Goal: Information Seeking & Learning: Find specific fact

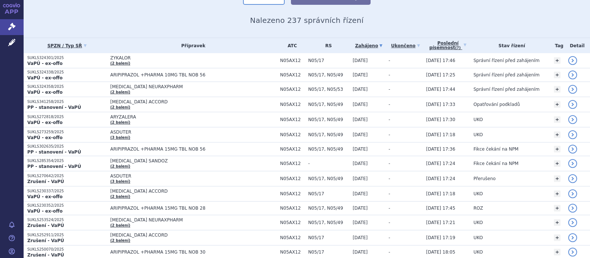
scroll to position [96, 0]
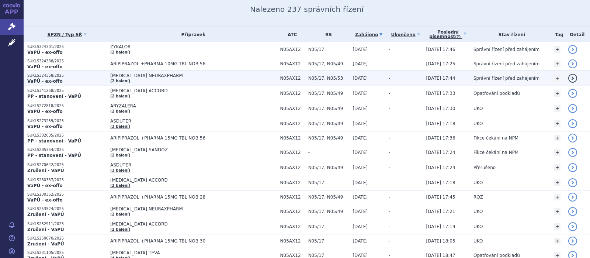
click at [134, 75] on span "ARIPIPRAZOLE NEURAXPHARM" at bounding box center [193, 75] width 166 height 5
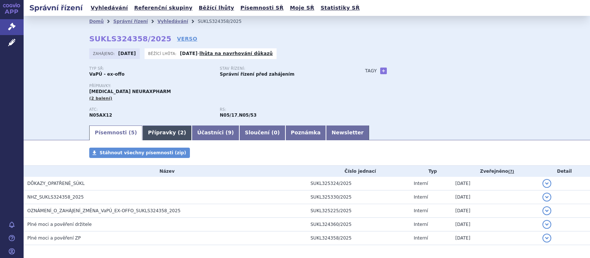
click at [148, 132] on link "Přípravky ( 2 )" at bounding box center [166, 132] width 49 height 15
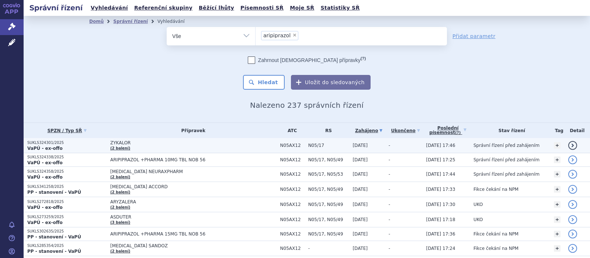
scroll to position [96, 0]
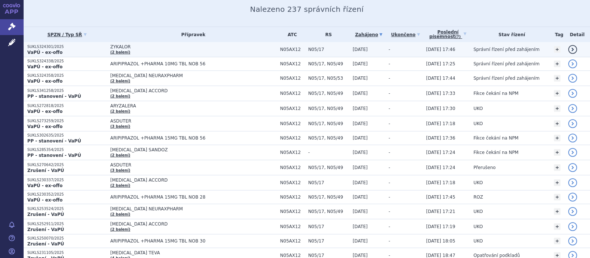
click at [128, 48] on span "ZYKALOR" at bounding box center [193, 46] width 166 height 5
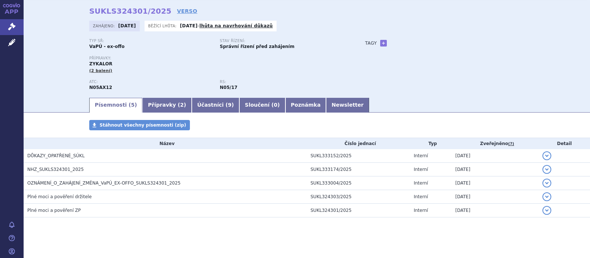
scroll to position [31, 0]
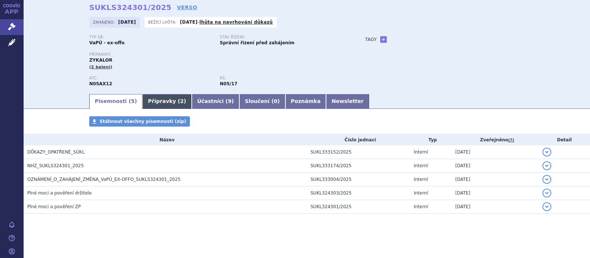
click at [158, 97] on link "Přípravky ( 2 )" at bounding box center [166, 101] width 49 height 15
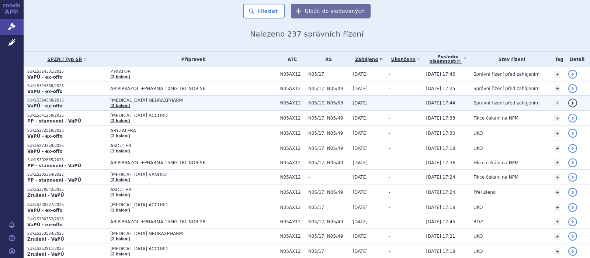
scroll to position [48, 0]
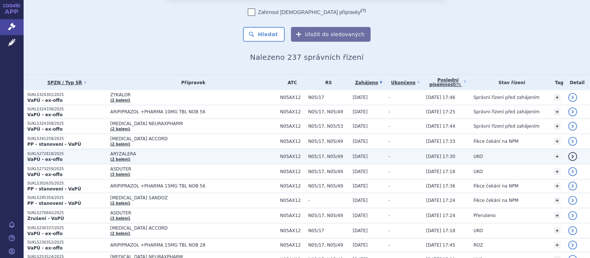
click at [132, 154] on span "ARYZALERA" at bounding box center [193, 153] width 166 height 5
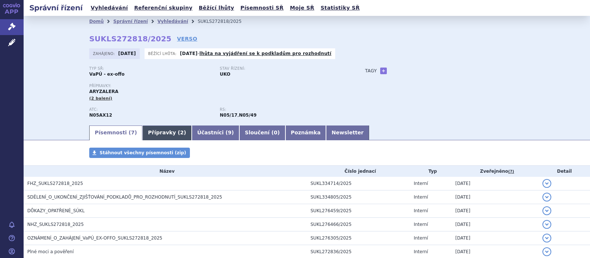
click at [163, 132] on link "Přípravky ( 2 )" at bounding box center [166, 132] width 49 height 15
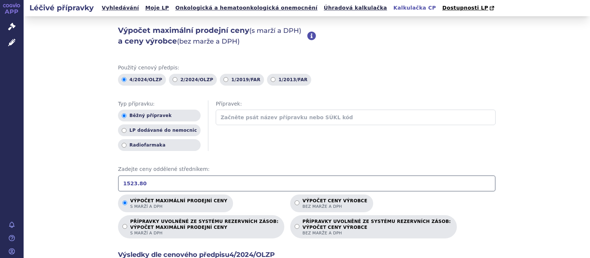
scroll to position [94, 0]
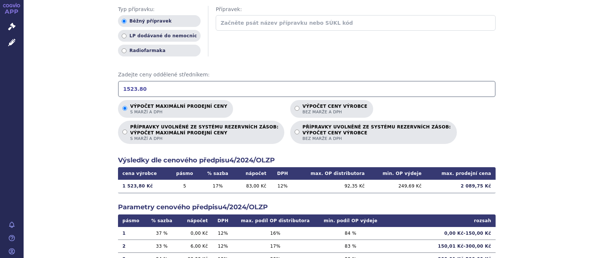
drag, startPoint x: 142, startPoint y: 91, endPoint x: 101, endPoint y: 91, distance: 41.3
click at [118, 91] on input "1523.80" at bounding box center [306, 89] width 377 height 16
type input "1320.27"
click at [294, 106] on input "Výpočet ceny výrobce bez marže a DPH" at bounding box center [296, 108] width 5 height 5
radio input "true"
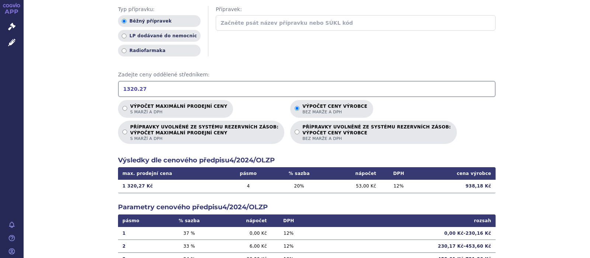
click at [484, 189] on td "938,18 Kč" at bounding box center [455, 185] width 79 height 13
drag, startPoint x: 484, startPoint y: 186, endPoint x: 468, endPoint y: 185, distance: 16.6
click at [468, 185] on td "938,18 Kč" at bounding box center [455, 185] width 79 height 13
copy td "938,18"
drag, startPoint x: 135, startPoint y: 89, endPoint x: 96, endPoint y: 90, distance: 38.7
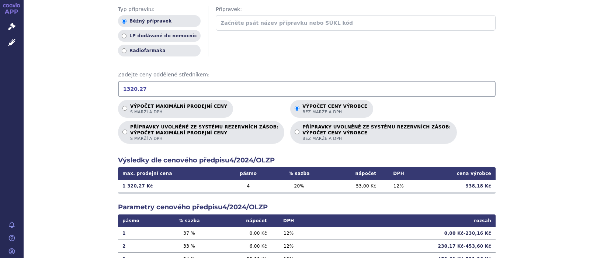
click at [118, 90] on input "1320.27" at bounding box center [306, 89] width 377 height 16
drag, startPoint x: 485, startPoint y: 186, endPoint x: 459, endPoint y: 186, distance: 25.8
click at [459, 186] on td "750,04 Kč" at bounding box center [455, 185] width 79 height 13
copy td "750,04"
drag, startPoint x: 161, startPoint y: 87, endPoint x: 84, endPoint y: 88, distance: 76.3
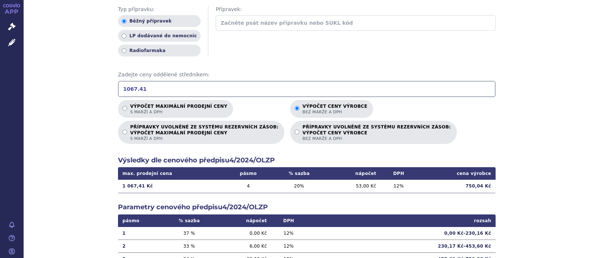
click at [118, 88] on input "1067.41" at bounding box center [306, 89] width 377 height 16
drag, startPoint x: 485, startPoint y: 187, endPoint x: 452, endPoint y: 185, distance: 33.2
click at [452, 185] on td "2 372,77 Kč" at bounding box center [455, 185] width 79 height 13
copy td "2 372,77"
drag, startPoint x: 128, startPoint y: 90, endPoint x: 35, endPoint y: 95, distance: 93.4
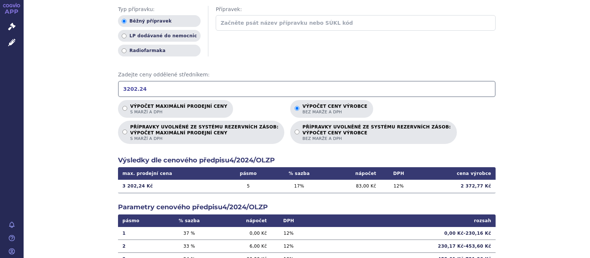
click at [118, 95] on input "3202.24" at bounding box center [306, 89] width 377 height 16
type input "137.05"
drag, startPoint x: 486, startPoint y: 185, endPoint x: 462, endPoint y: 187, distance: 24.1
click at [462, 187] on td "89,32 Kč" at bounding box center [455, 185] width 79 height 13
copy td "89,32"
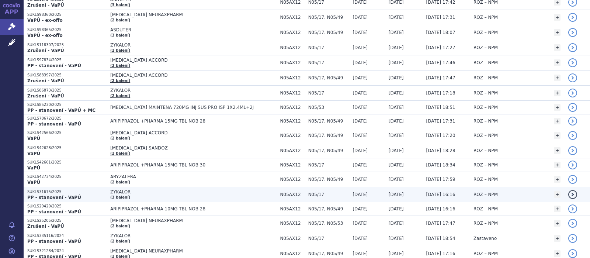
scroll to position [575, 0]
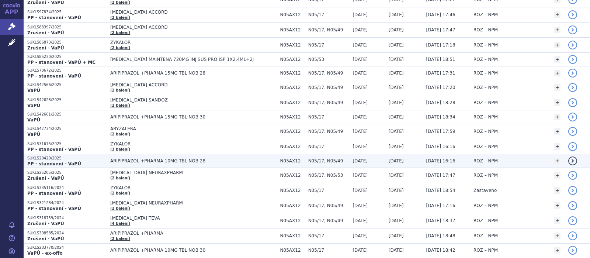
click at [177, 158] on span "ARIPIPRAZOL +PHARMA 10MG TBL NOB 28" at bounding box center [193, 160] width 166 height 5
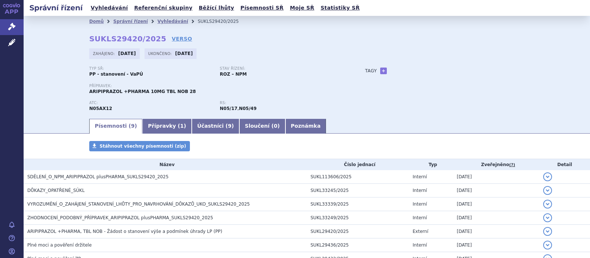
scroll to position [79, 0]
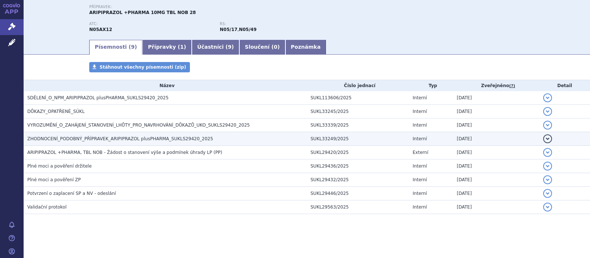
click at [95, 138] on span "ZHODNOCENÍ_PODOBNÝ_PŘÍPRAVEK_ARIPIPRAZOL plusPHARMA_SUKLS29420_2025" at bounding box center [120, 138] width 186 height 5
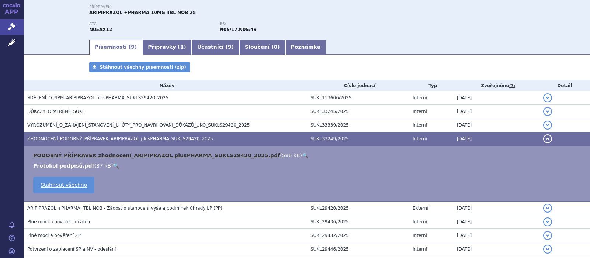
click at [100, 154] on link "PODOBNÝ PŘÍPRAVEK zhodnocení_ARIPIPRAZOL plusPHARMA_SUKLS29420_2025.pdf" at bounding box center [156, 155] width 247 height 6
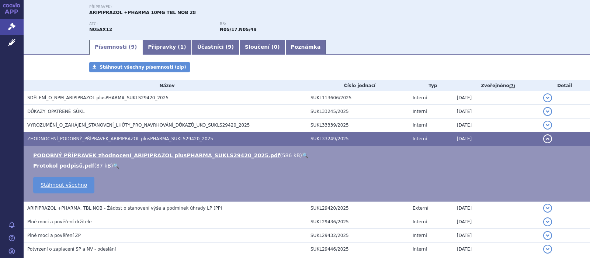
scroll to position [0, 0]
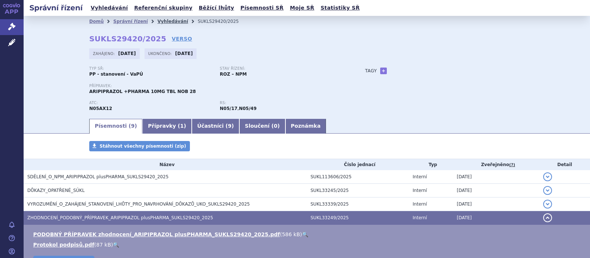
click at [158, 20] on link "Vyhledávání" at bounding box center [172, 21] width 31 height 5
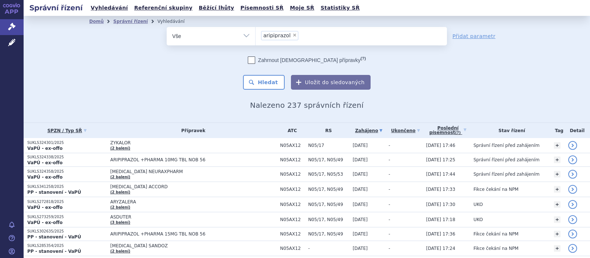
click at [292, 34] on span "×" at bounding box center [294, 35] width 4 height 4
click at [255, 34] on select "aripiprazol" at bounding box center [255, 36] width 0 height 18
select select
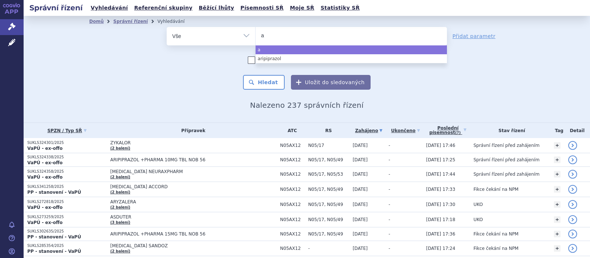
type input "ag"
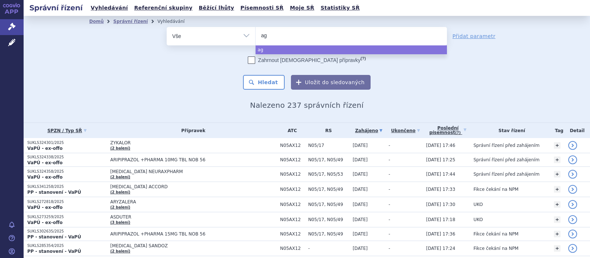
type input "ago"
type input "agome"
type input "agomel"
type input "agomela"
type input "agomelati"
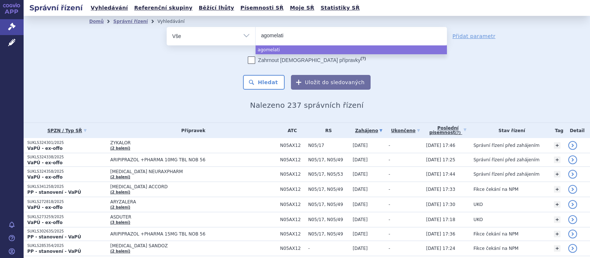
type input "agomelatin"
select select "agomelatin"
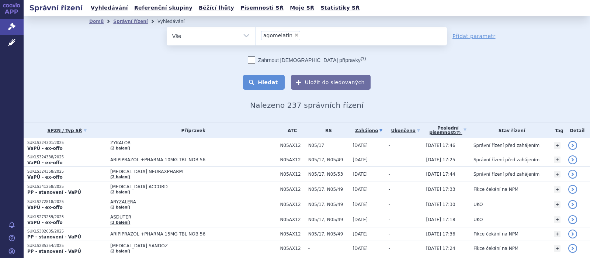
click at [271, 82] on button "Hledat" at bounding box center [264, 82] width 42 height 15
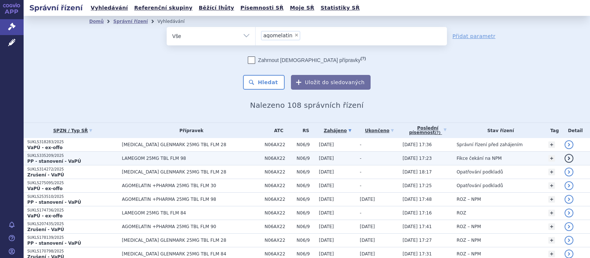
click at [163, 154] on td "LAMEGOM 25MG TBL FLM 98" at bounding box center [189, 158] width 143 height 14
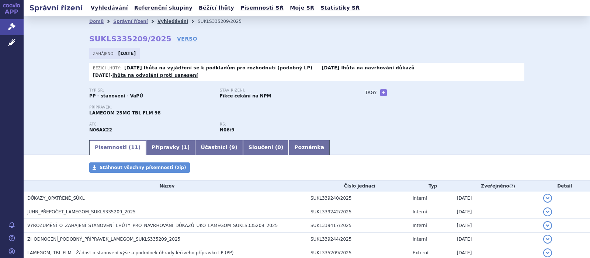
click at [157, 21] on link "Vyhledávání" at bounding box center [172, 21] width 31 height 5
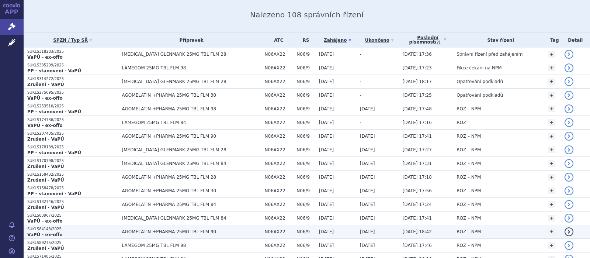
scroll to position [48, 0]
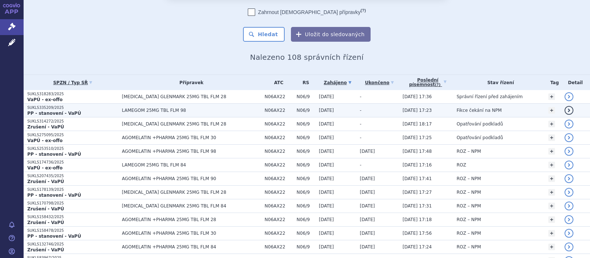
click at [161, 111] on span "LAMEGOM 25MG TBL FLM 98" at bounding box center [191, 110] width 139 height 5
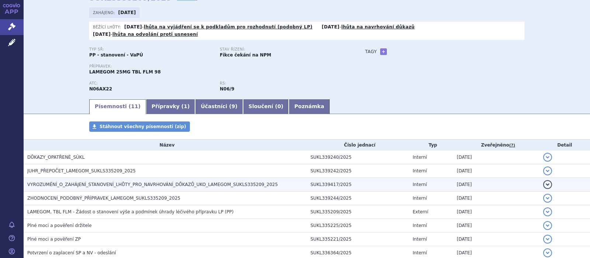
scroll to position [48, 0]
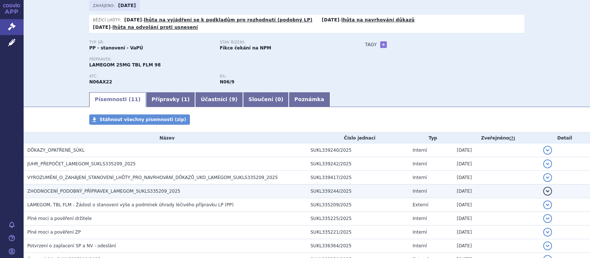
click at [96, 188] on span "ZHODNOCENÍ_PODOBNÝ_PŘÍPRAVEK_LAMEGOM_SUKLS335209_2025" at bounding box center [103, 190] width 153 height 5
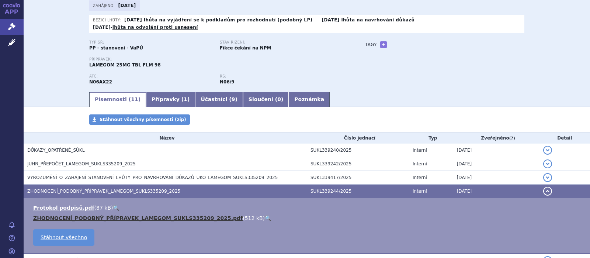
click at [105, 215] on link "ZHODNOCENÍ_PODOBNÝ_PŘÍPRAVEK_LAMEGOM_SUKLS335209_2025.pdf" at bounding box center [137, 218] width 209 height 6
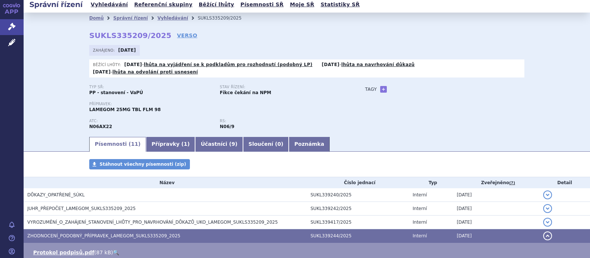
scroll to position [0, 0]
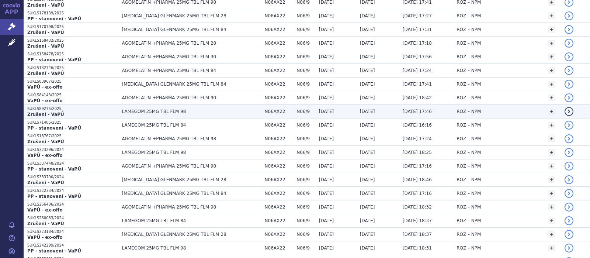
scroll to position [240, 0]
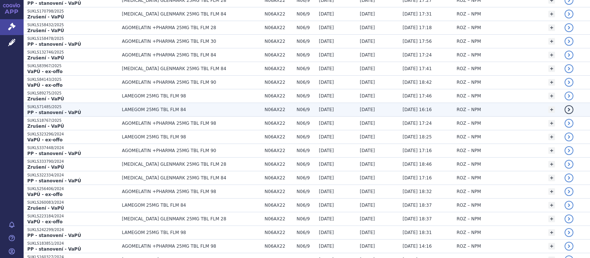
click at [165, 108] on span "LAMEGOM 25MG TBL FLM 84" at bounding box center [191, 109] width 139 height 5
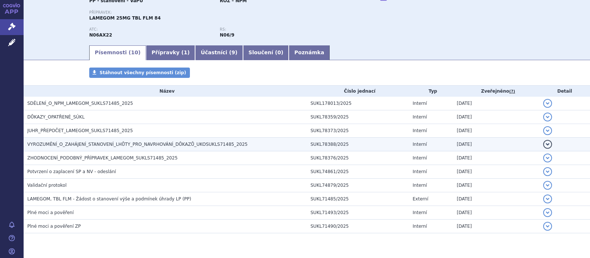
scroll to position [92, 0]
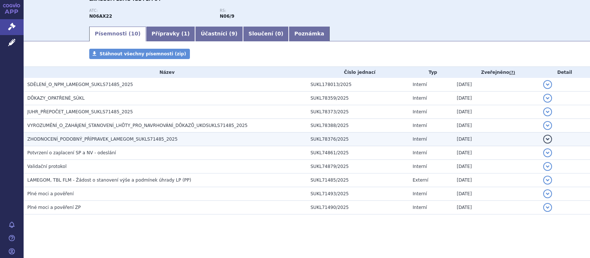
click at [95, 136] on span "ZHODNOCENÍ_PODOBNÝ_PŘÍPRAVEK_LAMEGOM_SUKLS71485_2025" at bounding box center [102, 138] width 150 height 5
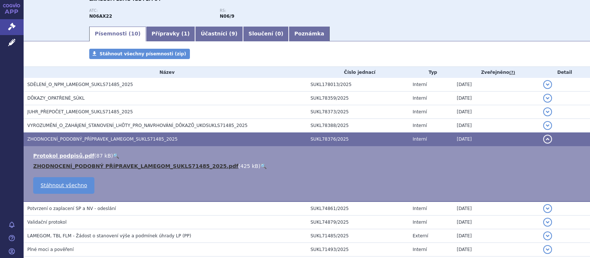
click at [107, 164] on link "ZHODNOCENÍ_PODOBNÝ PŘÍPRAVEK_LAMEGOM_SUKLS71485_2025.pdf" at bounding box center [135, 166] width 205 height 6
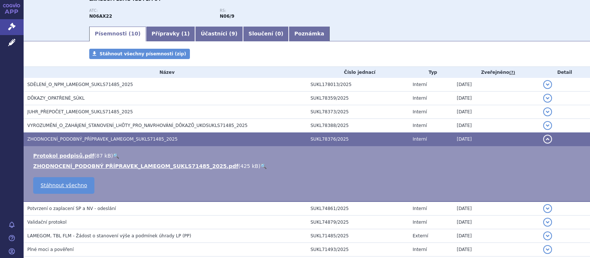
scroll to position [148, 0]
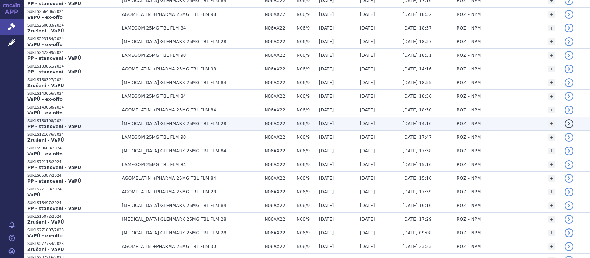
scroll to position [431, 0]
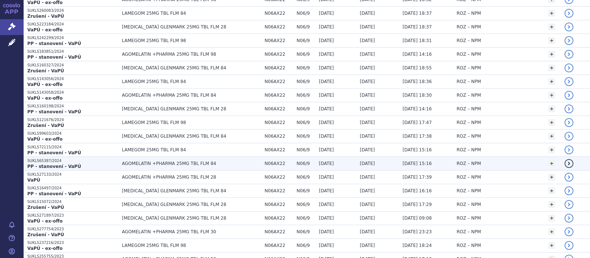
click at [171, 161] on span "AGOMELATIN +PHARMA 25MG TBL FLM 84" at bounding box center [191, 163] width 139 height 5
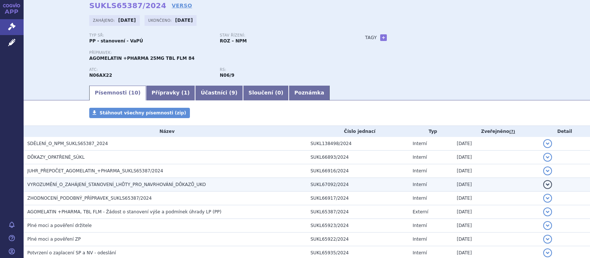
scroll to position [48, 0]
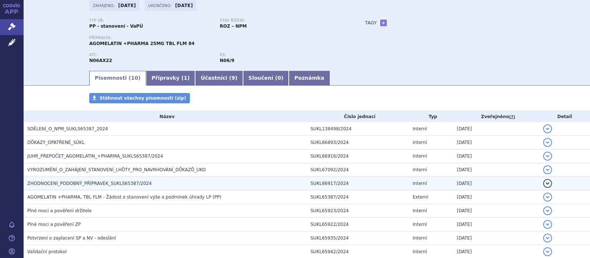
click at [98, 182] on span "ZHODNOCENÍ_PODOBNÝ_PŘÍPRAVEK_SUKLS65387/2024" at bounding box center [89, 183] width 124 height 5
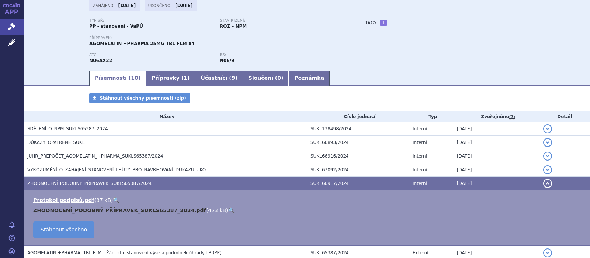
click at [103, 209] on link "ZHODNOCENÍ_PODOBNÝ PŘÍPRAVEK_SUKLS65387_2024.pdf" at bounding box center [119, 210] width 173 height 6
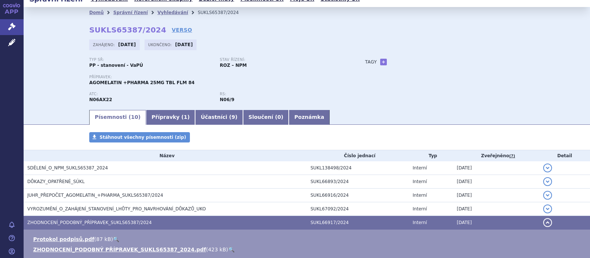
scroll to position [0, 0]
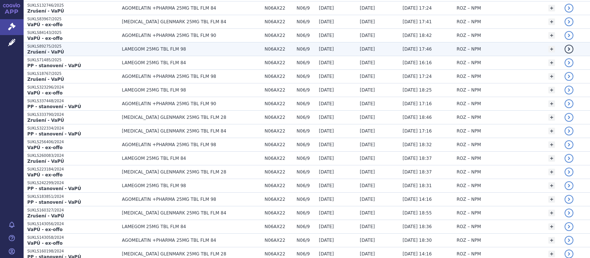
scroll to position [287, 0]
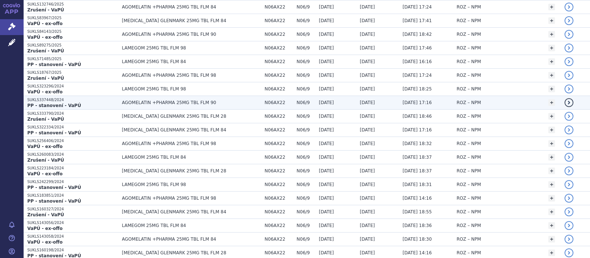
click at [166, 101] on span "AGOMELATIN +PHARMA 25MG TBL FLM 90" at bounding box center [191, 102] width 139 height 5
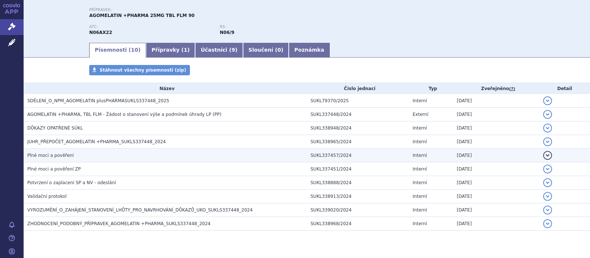
scroll to position [92, 0]
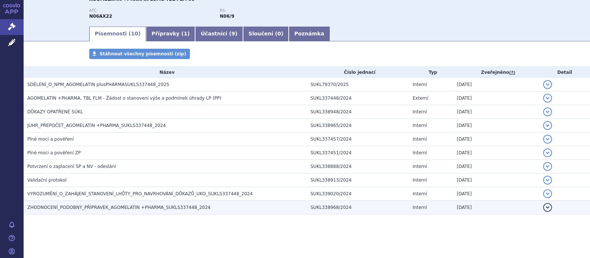
click at [117, 207] on span "ZHODNOCENÍ_PODOBNÝ_PŘÍPRAVEK_AGOMELATIN +PHARMA_SUKLS337448_2024" at bounding box center [118, 207] width 183 height 5
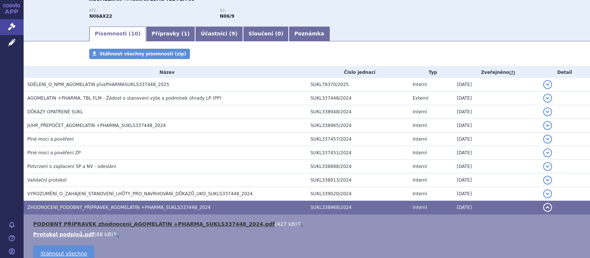
click at [120, 223] on link "PODOBNÝ PŘÍPRAVEK zhodnocení_AGOMELATIN +PHARMA_SUKLS337448_2024.pdf" at bounding box center [153, 224] width 241 height 6
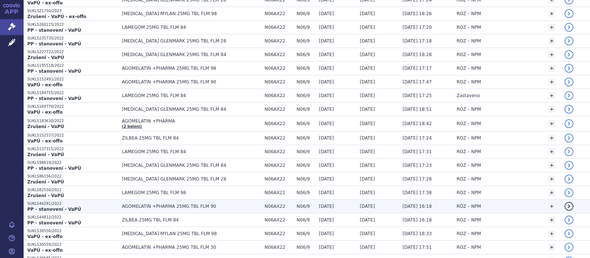
scroll to position [910, 0]
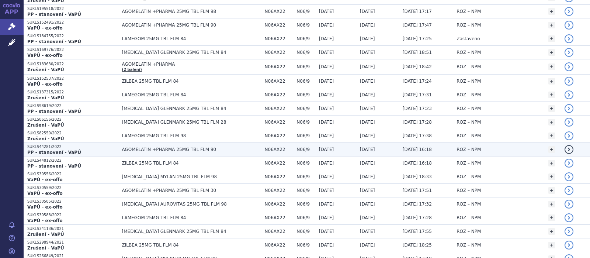
click at [176, 147] on span "AGOMELATIN +PHARMA 25MG TBL FLM 90" at bounding box center [191, 149] width 139 height 5
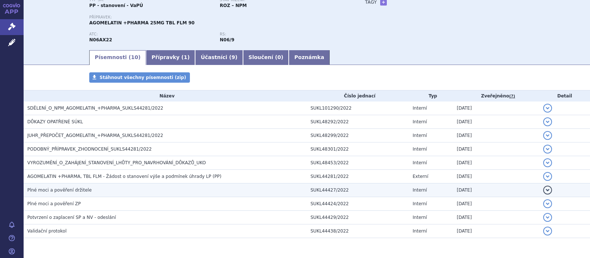
scroll to position [92, 0]
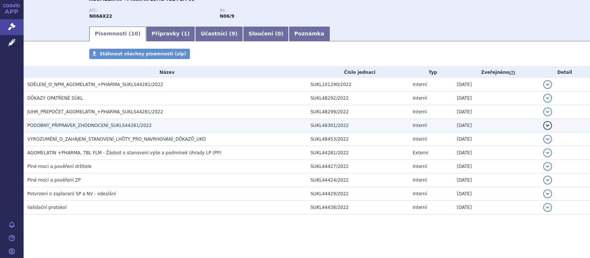
click at [94, 124] on span "PODOBNÝ_PŘÍPRAVEK_ZHODNOCENÍ_SUKLS44281/2022" at bounding box center [89, 125] width 124 height 5
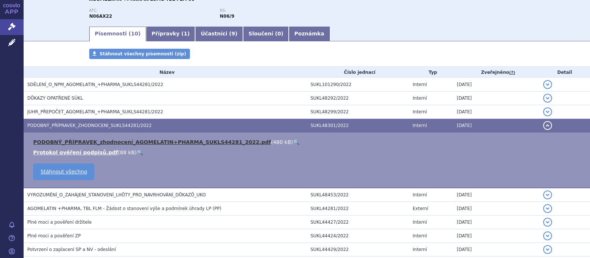
click at [95, 141] on link "PODOBNÝ_PŘÍPRAVEK_zhodnocení_AGOMELATIN+PHARMA_SUKLS44281_2022.pdf" at bounding box center [152, 142] width 238 height 6
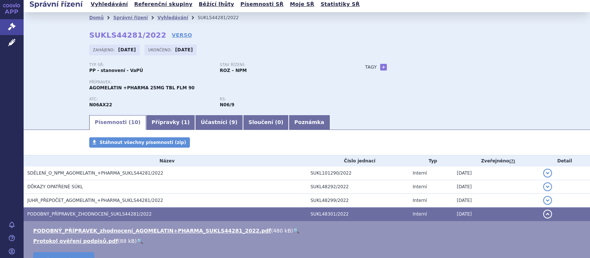
scroll to position [0, 0]
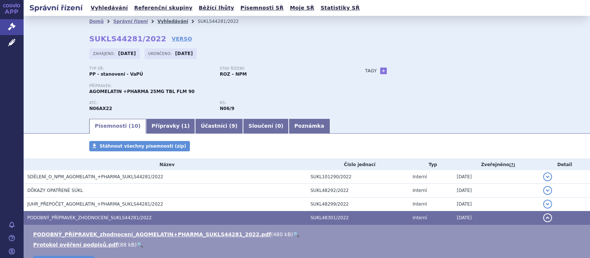
click at [164, 21] on link "Vyhledávání" at bounding box center [172, 21] width 31 height 5
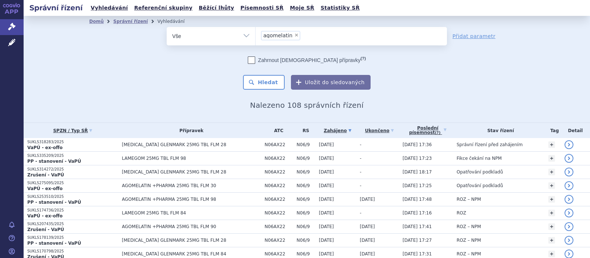
click at [294, 35] on span "×" at bounding box center [296, 35] width 4 height 4
click at [255, 35] on select "agomelatin" at bounding box center [255, 36] width 0 height 18
select select
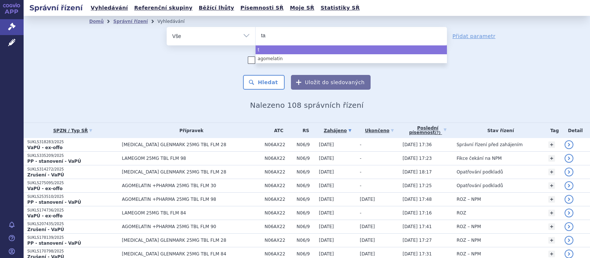
type input "tam"
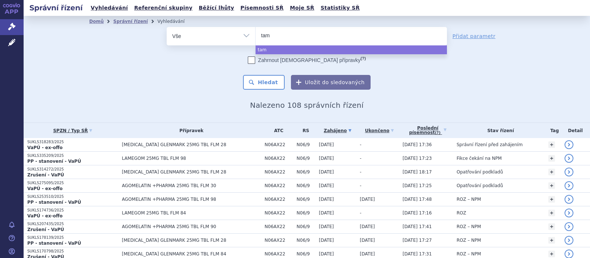
type input "tams"
type input "tamsu"
type input "tamsul"
type input "tamsulos"
type input "tamsulosi"
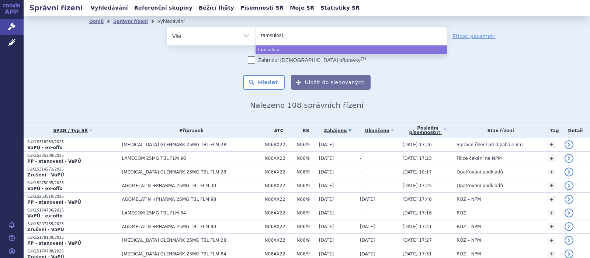
type input "tamsulosin"
select select "tamsulosin"
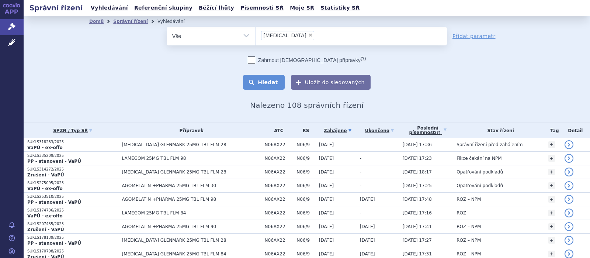
click at [272, 75] on button "Hledat" at bounding box center [264, 82] width 42 height 15
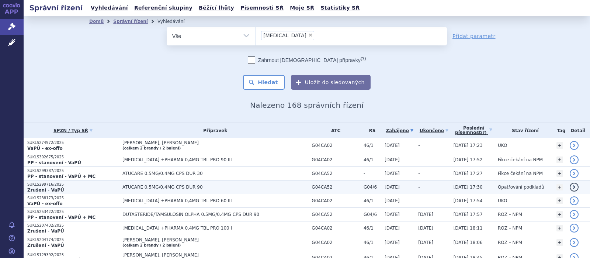
scroll to position [48, 0]
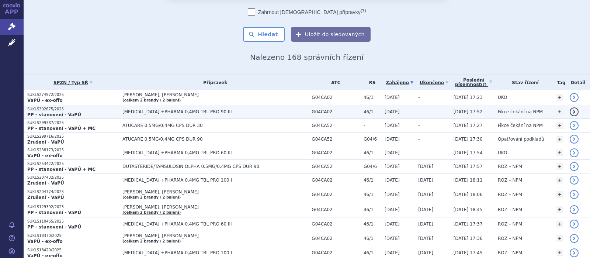
click at [161, 113] on span "[MEDICAL_DATA] +PHARMA 0,4MG TBL PRO 90 III" at bounding box center [214, 111] width 184 height 5
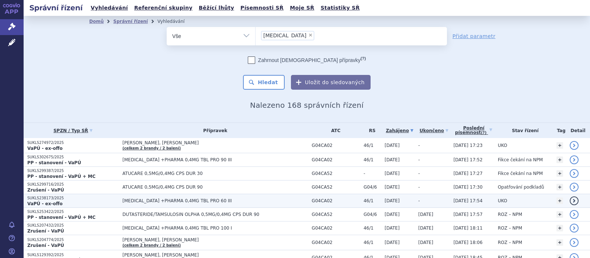
scroll to position [96, 0]
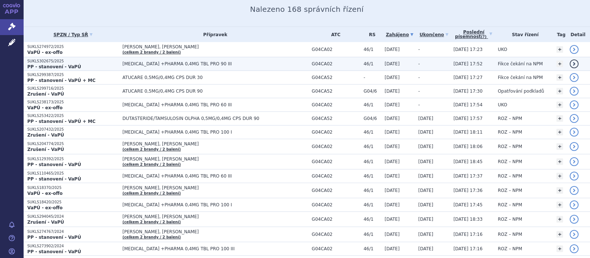
click at [159, 63] on span "[MEDICAL_DATA] +PHARMA 0,4MG TBL PRO 90 III" at bounding box center [214, 63] width 184 height 5
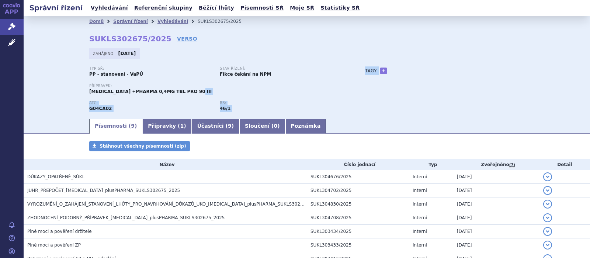
drag, startPoint x: 190, startPoint y: 95, endPoint x: 85, endPoint y: 94, distance: 104.7
click at [85, 94] on div "Domů Správní řízení Vyhledávání SUKLS302675/2025 SUKLS302675/2025 VERSO [GEOGRA…" at bounding box center [306, 72] width 464 height 91
click at [144, 127] on link "Přípravky ( 1 )" at bounding box center [166, 126] width 49 height 15
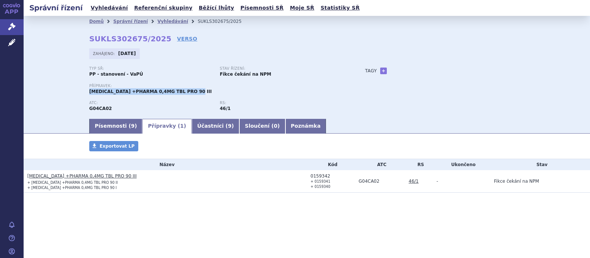
drag, startPoint x: 189, startPoint y: 91, endPoint x: 90, endPoint y: 93, distance: 99.9
click at [90, 93] on div "Přípravek: [MEDICAL_DATA] +PHARMA 0,4MG TBL PRO 90 III" at bounding box center [219, 89] width 261 height 11
copy span "[MEDICAL_DATA] +PHARMA 0,4MG TBL PRO 90 III"
drag, startPoint x: 329, startPoint y: 177, endPoint x: 307, endPoint y: 177, distance: 22.1
click at [307, 177] on td "0159342 + 0159341 + 0159340" at bounding box center [331, 181] width 48 height 22
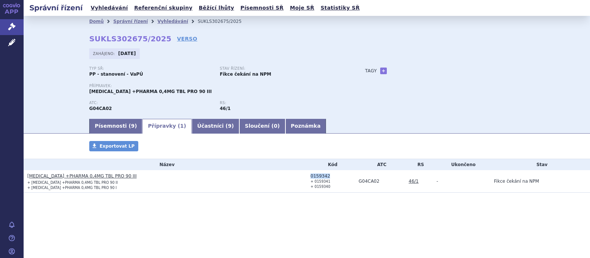
copy div "0159342"
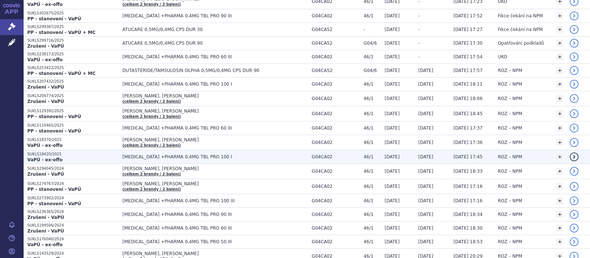
scroll to position [192, 0]
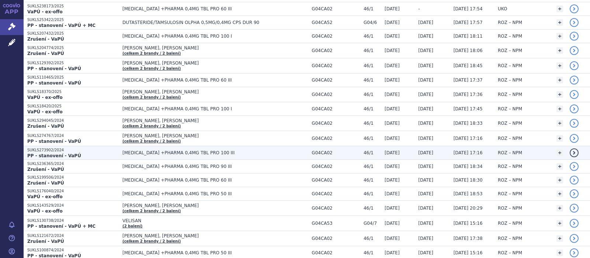
click at [191, 152] on span "[MEDICAL_DATA] +PHARMA 0,4MG TBL PRO 100 III" at bounding box center [214, 152] width 184 height 5
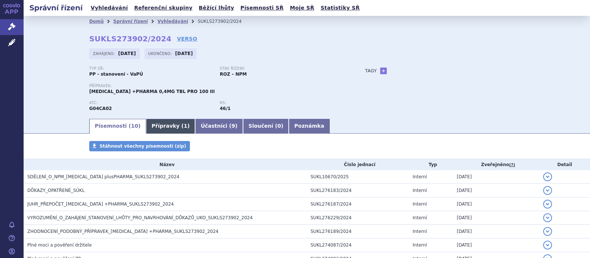
click at [158, 126] on link "Přípravky ( 1 )" at bounding box center [170, 126] width 49 height 15
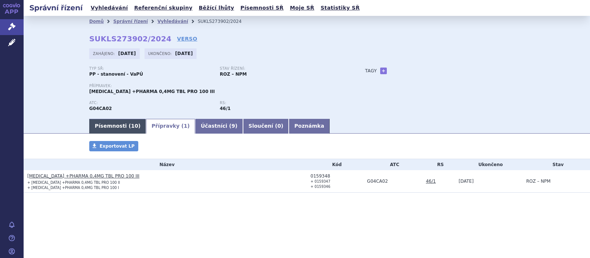
click at [117, 125] on link "Písemnosti ( 10 )" at bounding box center [117, 126] width 57 height 15
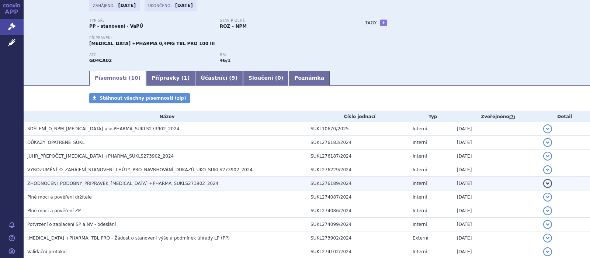
click at [131, 184] on span "ZHODNOCENÍ_PODOBNÝ_PŘÍPRAVEK_[MEDICAL_DATA] +PHARMA_SUKLS273902_2024" at bounding box center [122, 183] width 191 height 5
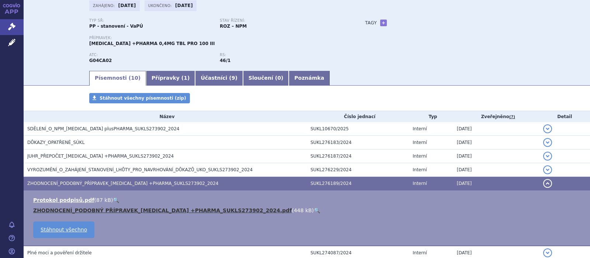
click at [139, 209] on link "ZHODNOCENÍ_PODOBNÝ PŘÍPRAVEK_[MEDICAL_DATA] +PHARMA_SUKLS273902_2024.pdf" at bounding box center [162, 210] width 258 height 6
